Goal: Information Seeking & Learning: Compare options

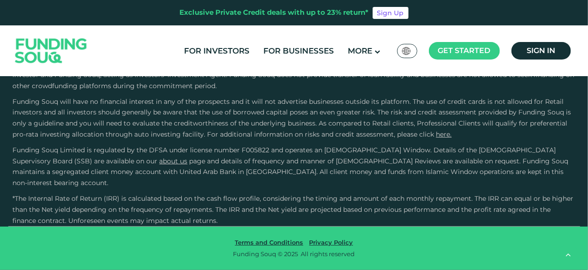
scroll to position [2343, 0]
drag, startPoint x: 199, startPoint y: 137, endPoint x: 219, endPoint y: 139, distance: 20.0
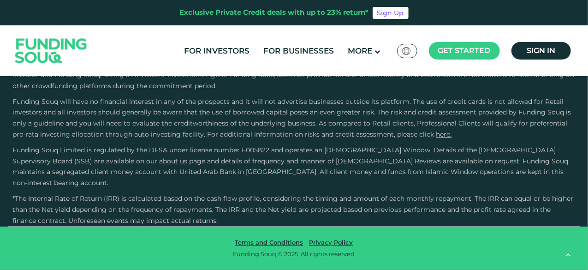
drag, startPoint x: 219, startPoint y: 139, endPoint x: 237, endPoint y: 140, distance: 18.5
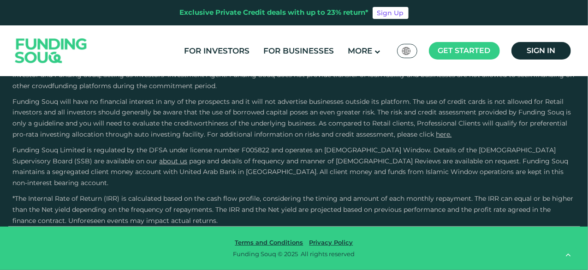
scroll to position [2200, 0]
drag, startPoint x: 196, startPoint y: 157, endPoint x: 312, endPoint y: 163, distance: 116.4
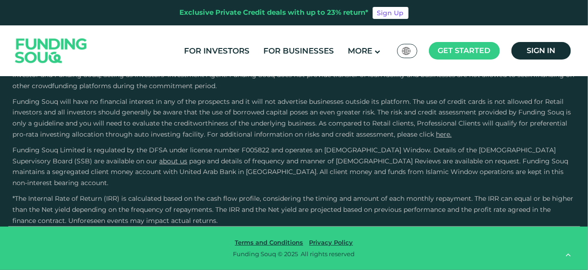
drag, startPoint x: 312, startPoint y: 163, endPoint x: 296, endPoint y: 153, distance: 19.1
drag, startPoint x: 296, startPoint y: 153, endPoint x: 320, endPoint y: 172, distance: 30.8
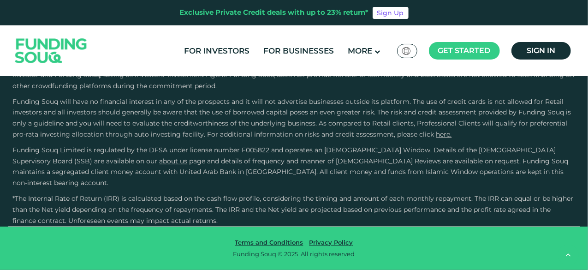
click at [201, 91] on p "Business financing exposes your capital to risks, particularly in case of early…" at bounding box center [294, 70] width 563 height 44
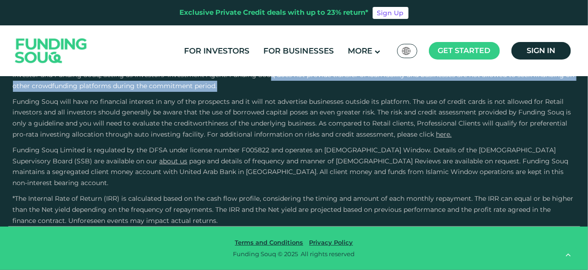
drag, startPoint x: 201, startPoint y: 150, endPoint x: 257, endPoint y: 163, distance: 57.0
click at [257, 91] on p "Business financing exposes your capital to risks, particularly in case of early…" at bounding box center [294, 70] width 563 height 44
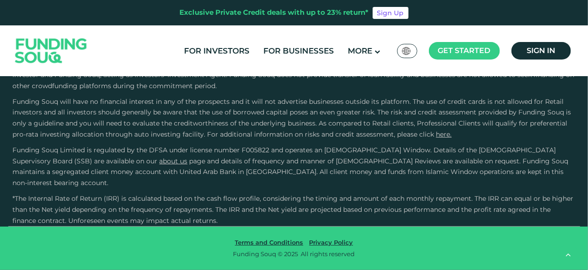
drag, startPoint x: 257, startPoint y: 163, endPoint x: 209, endPoint y: 146, distance: 51.1
click at [209, 91] on p "Business financing exposes your capital to risks, particularly in case of early…" at bounding box center [294, 70] width 563 height 44
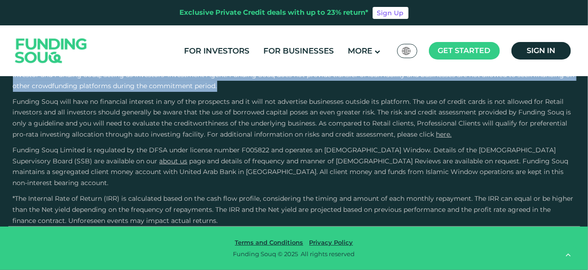
drag, startPoint x: 209, startPoint y: 146, endPoint x: 250, endPoint y: 165, distance: 45.6
click at [250, 91] on p "Business financing exposes your capital to risks, particularly in case of early…" at bounding box center [294, 70] width 563 height 44
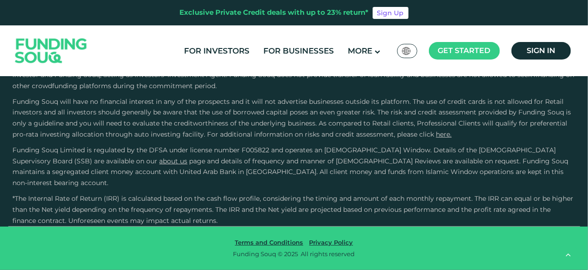
drag, startPoint x: 250, startPoint y: 165, endPoint x: 283, endPoint y: 198, distance: 47.0
click at [283, 189] on div "Business financing exposes your capital to risks, particularly in case of early…" at bounding box center [294, 118] width 563 height 141
click at [283, 140] on p "Funding Souq will have no financial interest in any of the prospects and it wil…" at bounding box center [294, 118] width 563 height 44
drag, startPoint x: 309, startPoint y: 165, endPoint x: 309, endPoint y: 172, distance: 6.5
click at [309, 172] on div "Business financing exposes your capital to risks, particularly in case of early…" at bounding box center [294, 118] width 563 height 141
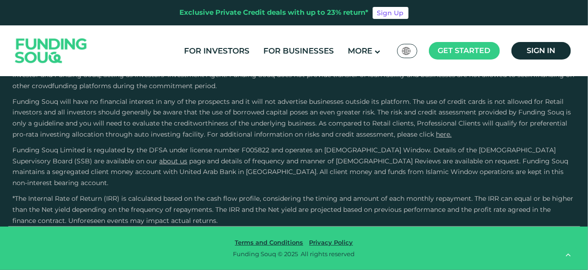
click at [309, 172] on div "Business financing exposes your capital to risks, particularly in case of early…" at bounding box center [294, 118] width 563 height 141
click at [187, 165] on span "Funding Souq Limited is regulated by the DFSA under license number F005822 and …" at bounding box center [285, 155] width 544 height 19
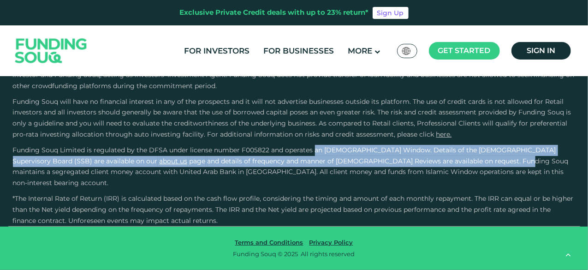
drag, startPoint x: 187, startPoint y: 209, endPoint x: 258, endPoint y: 223, distance: 72.0
click at [258, 189] on p "Funding Souq Limited is regulated by the DFSA under license number F005822 and …" at bounding box center [294, 167] width 563 height 44
click at [258, 187] on span "and details of frequency and manner of Shariah Reviews are available on request…" at bounding box center [291, 172] width 556 height 30
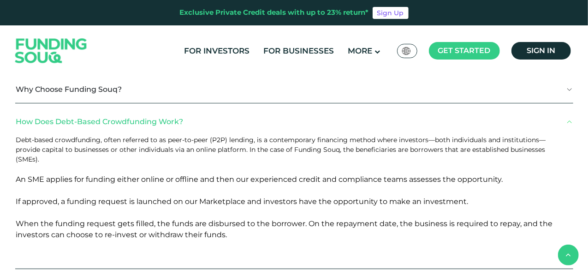
scroll to position [1019, 0]
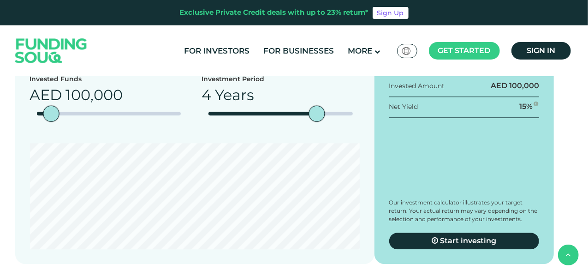
drag, startPoint x: 348, startPoint y: 107, endPoint x: 488, endPoint y: 127, distance: 141.7
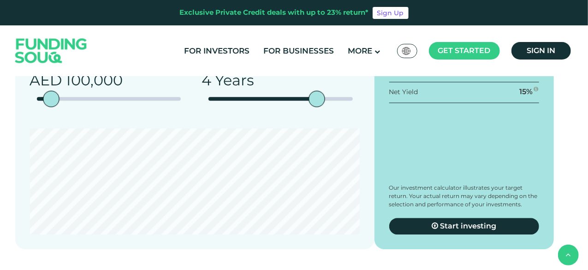
scroll to position [1034, 0]
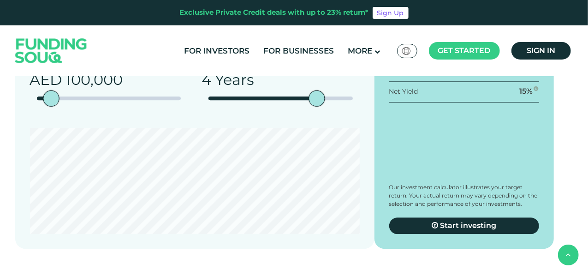
drag, startPoint x: 488, startPoint y: 127, endPoint x: 366, endPoint y: 121, distance: 122.0
drag, startPoint x: 366, startPoint y: 121, endPoint x: 450, endPoint y: 133, distance: 84.5
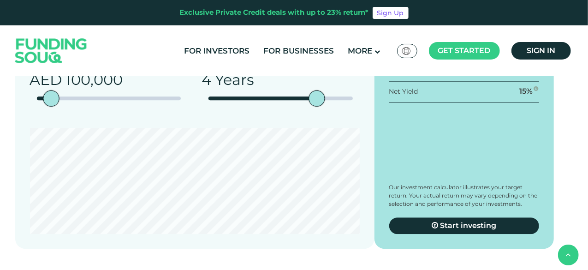
drag, startPoint x: 450, startPoint y: 133, endPoint x: 370, endPoint y: 118, distance: 81.3
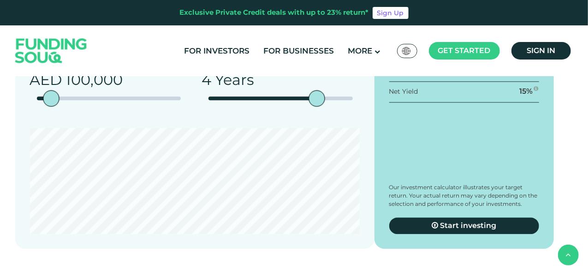
drag, startPoint x: 368, startPoint y: 119, endPoint x: 436, endPoint y: 131, distance: 68.9
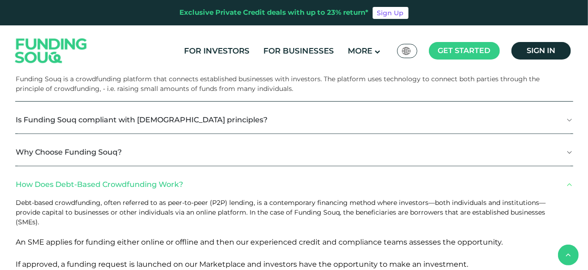
scroll to position [1397, 0]
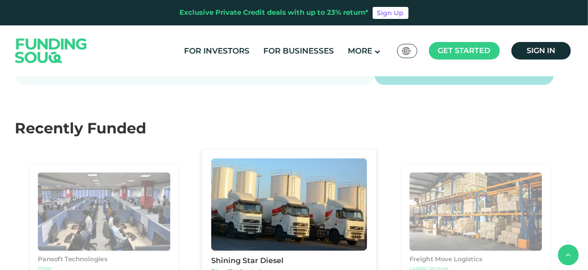
drag, startPoint x: 436, startPoint y: 131, endPoint x: 339, endPoint y: 108, distance: 100.0
drag, startPoint x: 339, startPoint y: 108, endPoint x: 390, endPoint y: 132, distance: 56.0
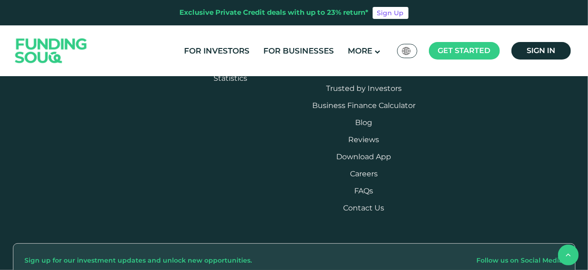
scroll to position [2262, 0]
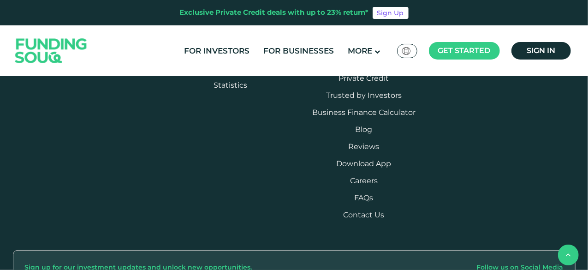
drag, startPoint x: 271, startPoint y: 104, endPoint x: 288, endPoint y: 104, distance: 16.6
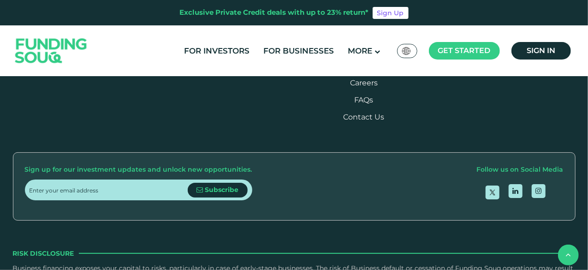
scroll to position [2361, 0]
drag, startPoint x: 276, startPoint y: 186, endPoint x: 276, endPoint y: 160, distance: 26.8
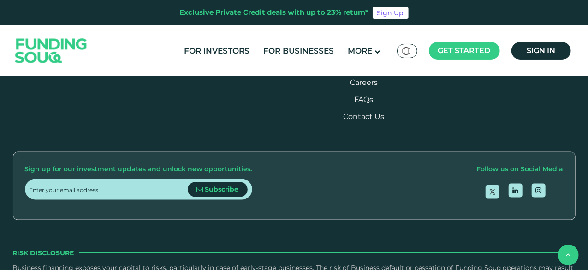
drag, startPoint x: 276, startPoint y: 160, endPoint x: 273, endPoint y: 185, distance: 25.5
drag, startPoint x: 273, startPoint y: 185, endPoint x: 312, endPoint y: 183, distance: 38.8
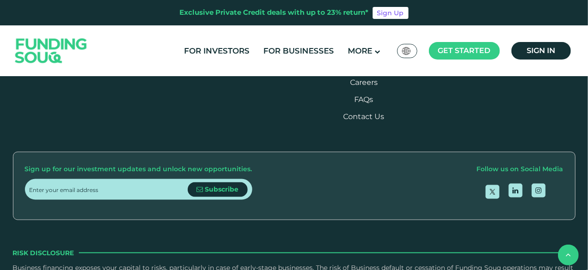
drag, startPoint x: 312, startPoint y: 183, endPoint x: 363, endPoint y: 177, distance: 51.2
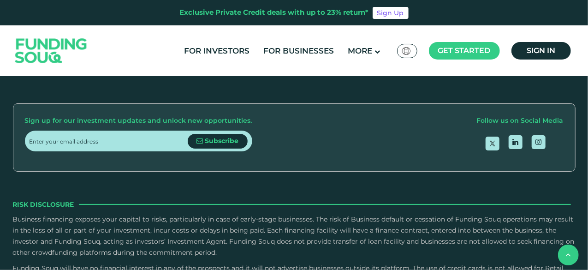
scroll to position [2410, 0]
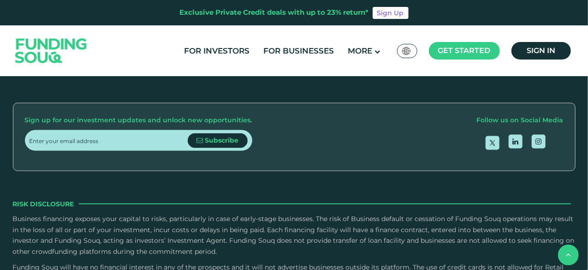
drag, startPoint x: 325, startPoint y: 174, endPoint x: 234, endPoint y: 145, distance: 95.5
drag, startPoint x: 234, startPoint y: 145, endPoint x: 291, endPoint y: 165, distance: 60.1
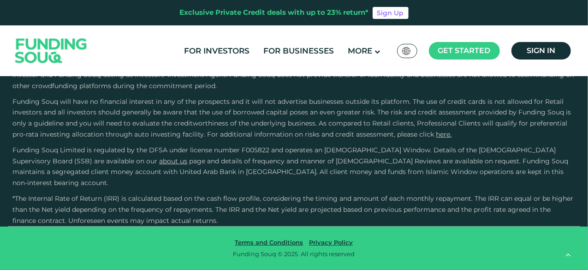
scroll to position [2885, 0]
drag, startPoint x: 307, startPoint y: 163, endPoint x: 443, endPoint y: 206, distance: 142.3
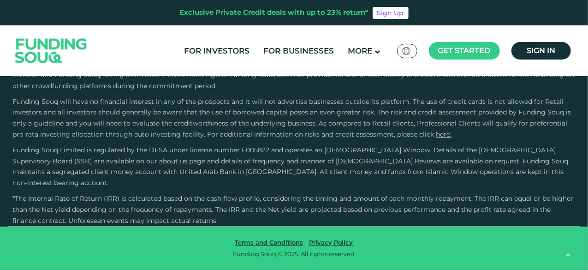
drag, startPoint x: 443, startPoint y: 206, endPoint x: 306, endPoint y: 139, distance: 152.7
drag, startPoint x: 306, startPoint y: 139, endPoint x: 458, endPoint y: 208, distance: 166.9
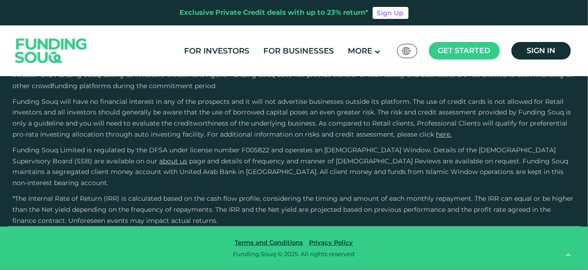
click at [236, 138] on span "Funding Souq will have no financial interest in any of the prospects and it wil…" at bounding box center [292, 117] width 559 height 41
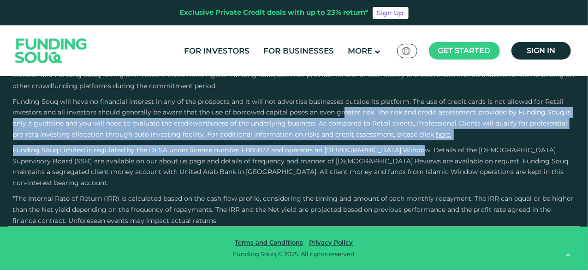
drag, startPoint x: 236, startPoint y: 142, endPoint x: 278, endPoint y: 180, distance: 56.5
click at [278, 180] on div "Business financing exposes your capital to risks, particularly in case of early…" at bounding box center [294, 118] width 563 height 141
click at [278, 165] on span "Funding Souq Limited is regulated by the DFSA under license number F005822 and …" at bounding box center [285, 155] width 544 height 19
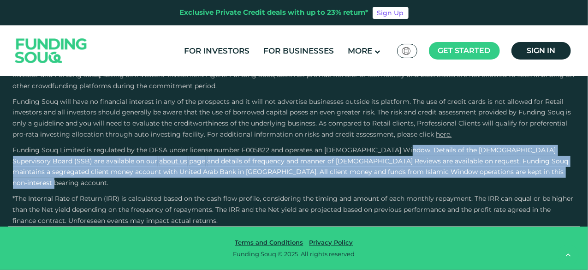
drag, startPoint x: 278, startPoint y: 180, endPoint x: 331, endPoint y: 200, distance: 57.1
click at [331, 189] on p "Funding Souq Limited is regulated by the DFSA under license number F005822 and …" at bounding box center [294, 167] width 563 height 44
click at [331, 187] on span "and details of frequency and manner of Shariah Reviews are available on request…" at bounding box center [291, 172] width 556 height 30
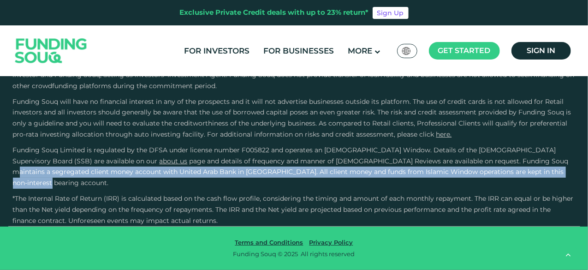
drag, startPoint x: 331, startPoint y: 200, endPoint x: 298, endPoint y: 192, distance: 34.4
click at [298, 187] on span "and details of frequency and manner of Shariah Reviews are available on request…" at bounding box center [291, 172] width 556 height 30
drag, startPoint x: 298, startPoint y: 192, endPoint x: 325, endPoint y: 202, distance: 28.6
click at [325, 187] on span "and details of frequency and manner of Shariah Reviews are available on request…" at bounding box center [291, 172] width 556 height 30
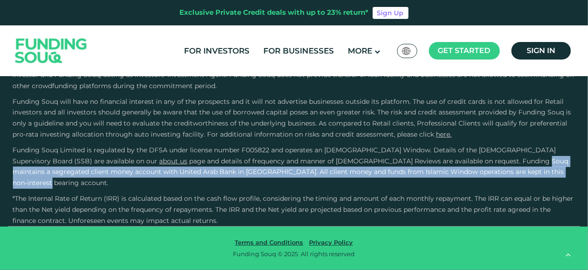
click at [325, 187] on span "and details of frequency and manner of Shariah Reviews are available on request…" at bounding box center [291, 172] width 556 height 30
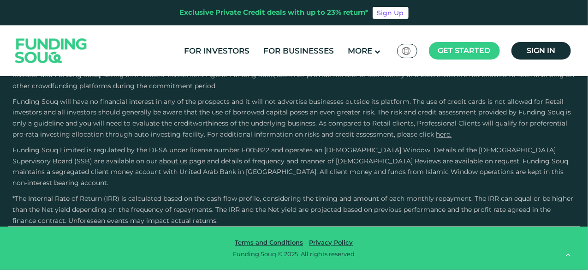
scroll to position [3291, 0]
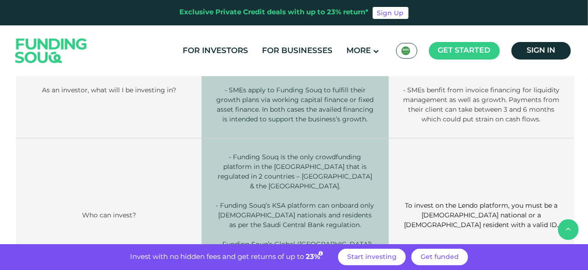
scroll to position [429, 0]
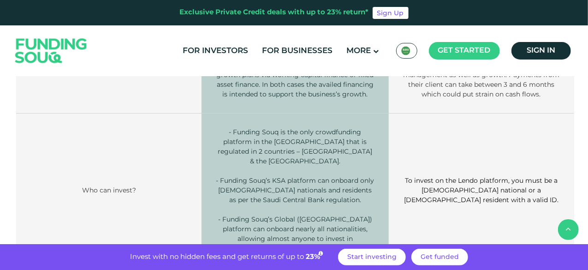
click at [434, 178] on span "To invest on the Lendo platform, you must be a Saudi national or a Saudi reside…" at bounding box center [481, 190] width 155 height 28
drag, startPoint x: 434, startPoint y: 178, endPoint x: 488, endPoint y: 179, distance: 54.5
click at [488, 179] on span "To invest on the Lendo platform, you must be a Saudi national or a Saudi reside…" at bounding box center [481, 190] width 155 height 28
drag, startPoint x: 488, startPoint y: 179, endPoint x: 407, endPoint y: 176, distance: 81.3
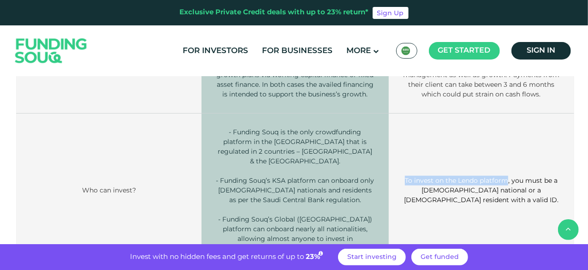
click at [407, 176] on span "To invest on the Lendo platform, you must be a Saudi national or a Saudi reside…" at bounding box center [481, 190] width 155 height 28
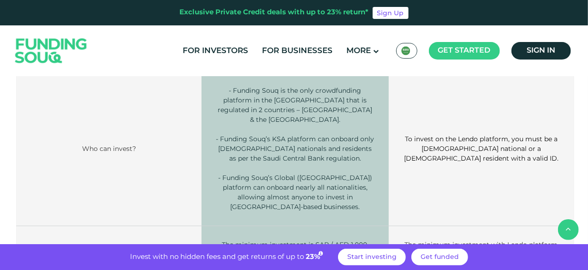
scroll to position [469, 0]
click at [409, 136] on span "To invest on the Lendo platform, you must be a Saudi national or a Saudi reside…" at bounding box center [481, 150] width 155 height 28
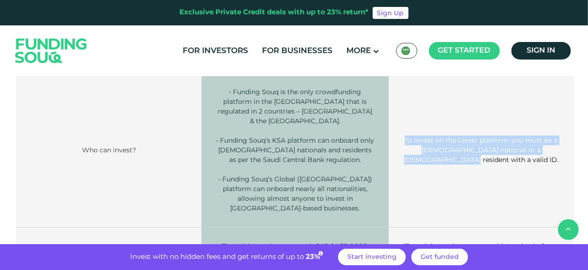
drag, startPoint x: 409, startPoint y: 136, endPoint x: 559, endPoint y: 142, distance: 150.1
click at [559, 142] on span "To invest on the Lendo platform, you must be a Saudi national or a Saudi reside…" at bounding box center [481, 150] width 155 height 28
drag, startPoint x: 559, startPoint y: 142, endPoint x: 411, endPoint y: 136, distance: 148.3
click at [411, 136] on span "To invest on the Lendo platform, you must be a Saudi national or a Saudi reside…" at bounding box center [481, 150] width 155 height 28
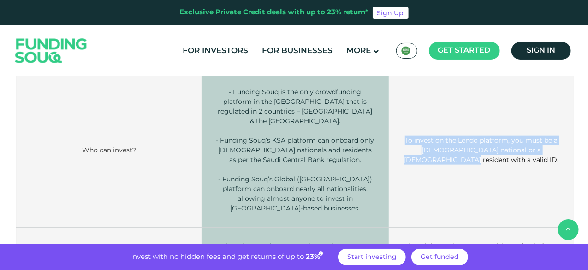
click at [411, 136] on span "To invest on the Lendo platform, you must be a Saudi national or a Saudi reside…" at bounding box center [481, 150] width 155 height 28
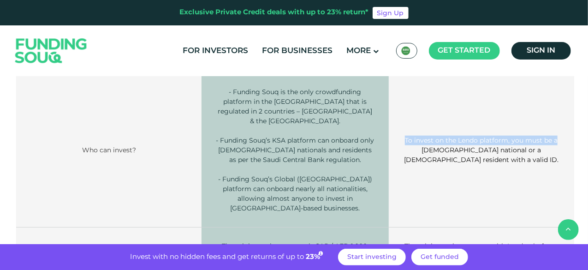
drag, startPoint x: 411, startPoint y: 136, endPoint x: 552, endPoint y: 138, distance: 141.7
click at [552, 138] on span "To invest on the Lendo platform, you must be a Saudi national or a Saudi reside…" at bounding box center [481, 150] width 155 height 28
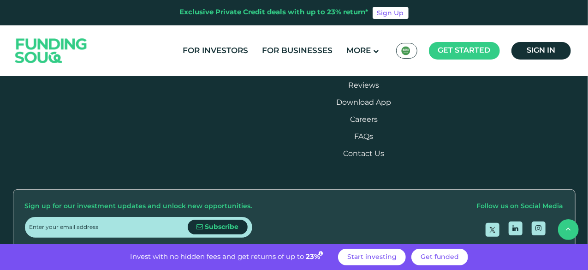
scroll to position [2001, 0]
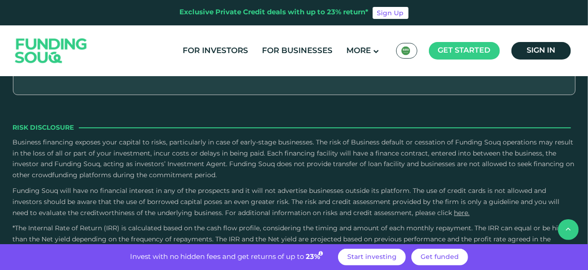
click at [266, 138] on p "Business financing exposes your capital to risks, particularly in case of early…" at bounding box center [294, 160] width 563 height 44
drag, startPoint x: 266, startPoint y: 138, endPoint x: 323, endPoint y: 156, distance: 59.7
click at [323, 156] on div "Business financing exposes your capital to risks, particularly in case of early…" at bounding box center [294, 179] width 563 height 82
click at [323, 186] on p "Funding Souq will have no financial interest in any of the prospects and it wil…" at bounding box center [294, 202] width 563 height 33
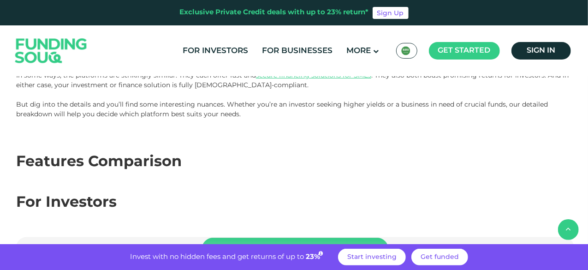
scroll to position [0, 0]
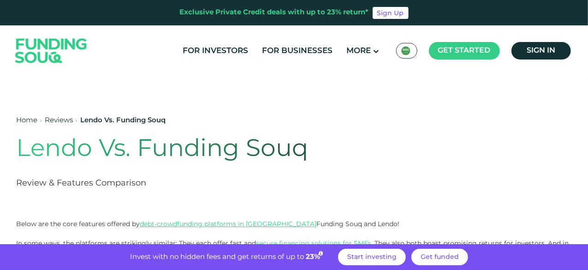
click at [46, 37] on img at bounding box center [51, 51] width 90 height 47
